Goal: Browse casually

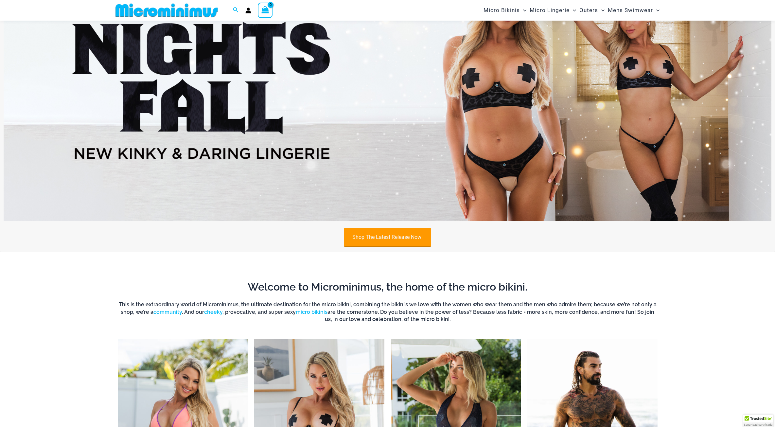
scroll to position [32, 0]
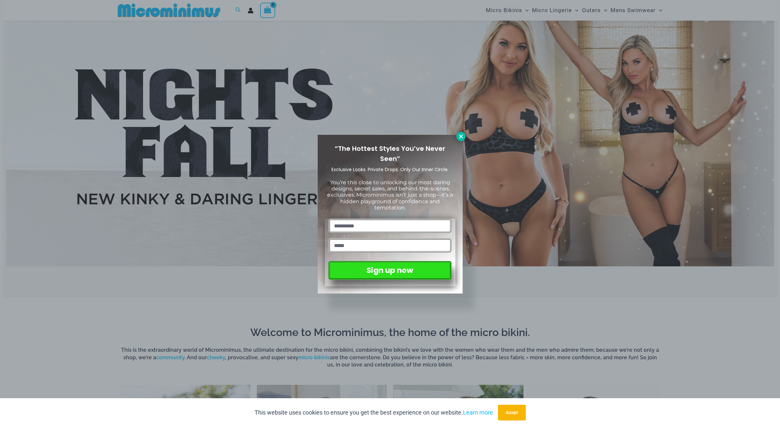
click at [461, 138] on icon at bounding box center [461, 136] width 6 height 6
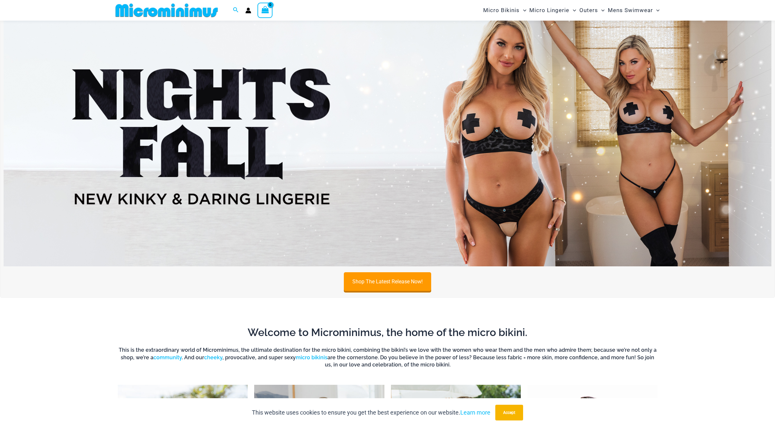
click at [155, 14] on img at bounding box center [167, 10] width 108 height 15
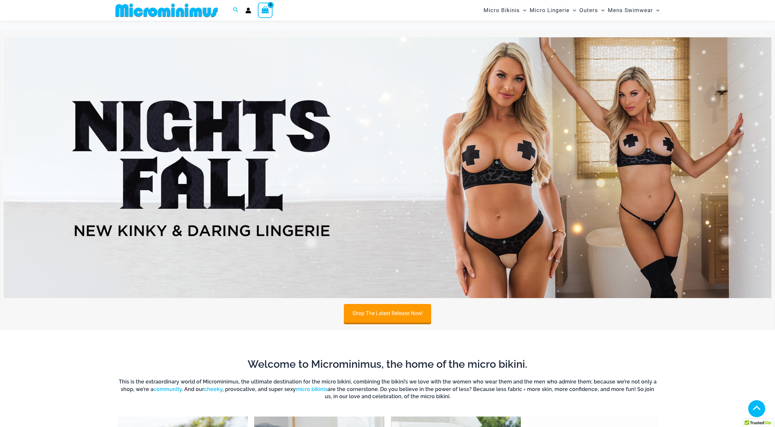
scroll to position [1617, 0]
